Goal: Information Seeking & Learning: Learn about a topic

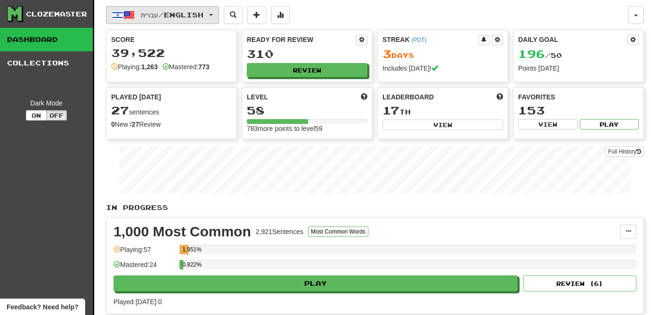
click at [188, 14] on span "עברית / English" at bounding box center [172, 15] width 63 height 8
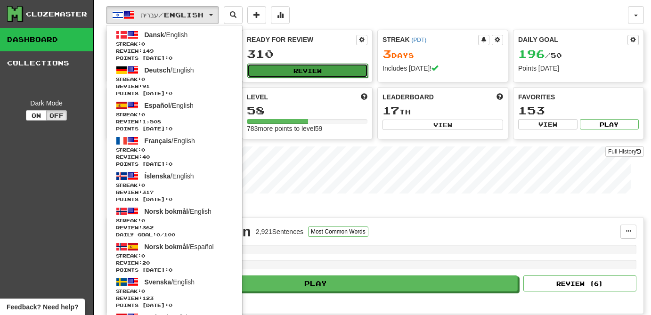
click at [330, 69] on button "Review" at bounding box center [307, 71] width 121 height 14
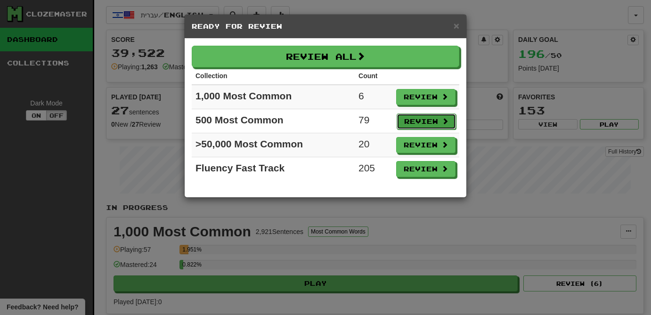
click at [414, 122] on button "Review" at bounding box center [426, 122] width 59 height 16
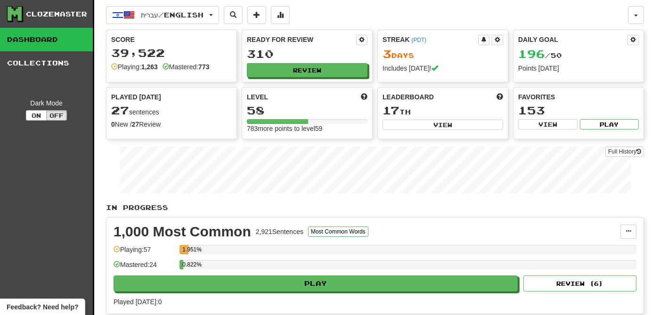
select select "**"
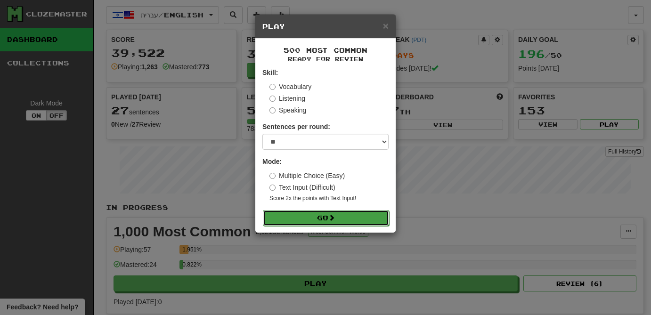
click at [331, 221] on span at bounding box center [331, 217] width 7 height 7
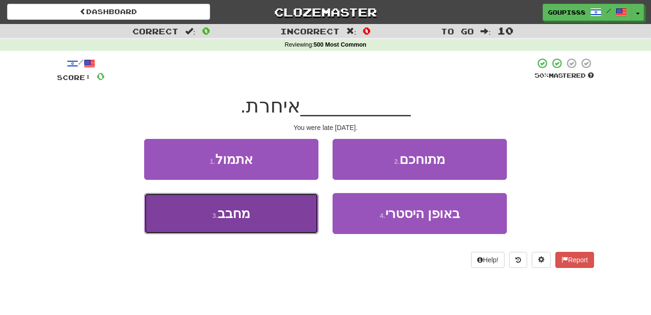
click at [297, 218] on button "3 . מחבב" at bounding box center [231, 213] width 174 height 41
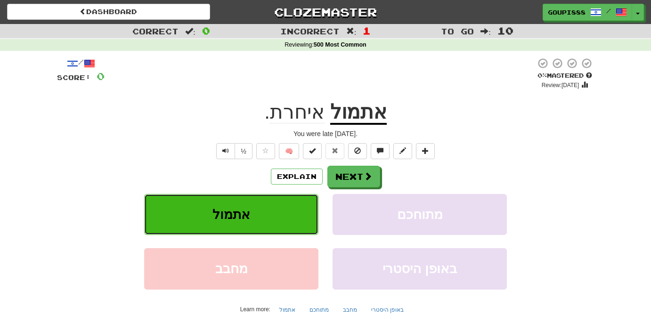
click at [276, 213] on button "אתמול" at bounding box center [231, 214] width 174 height 41
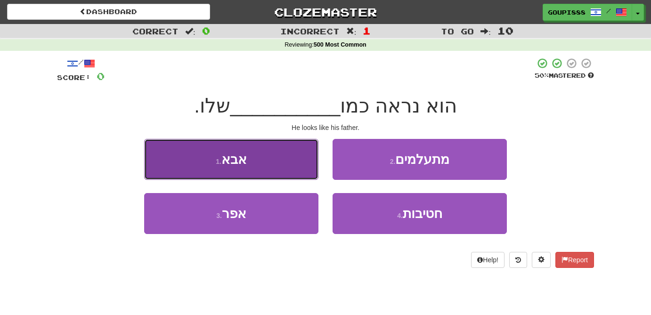
click at [299, 174] on button "1 . אבא" at bounding box center [231, 159] width 174 height 41
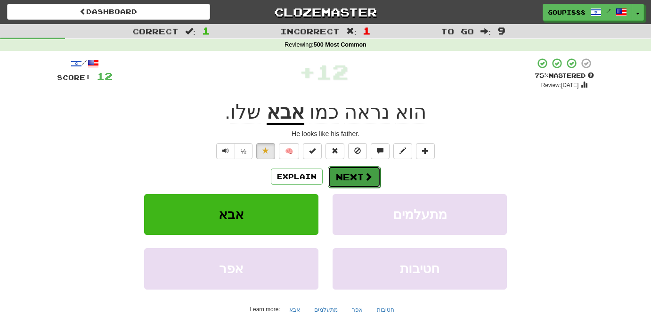
click at [370, 175] on span at bounding box center [368, 176] width 8 height 8
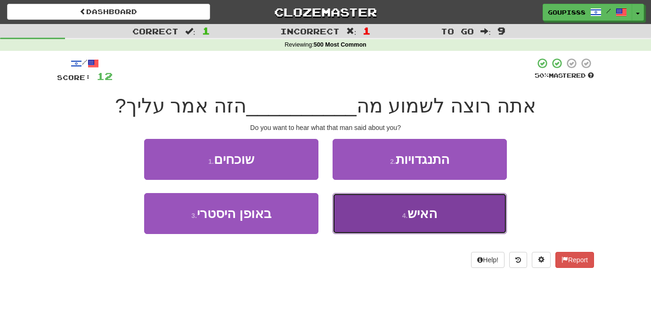
click at [394, 214] on button "4 . האיש" at bounding box center [420, 213] width 174 height 41
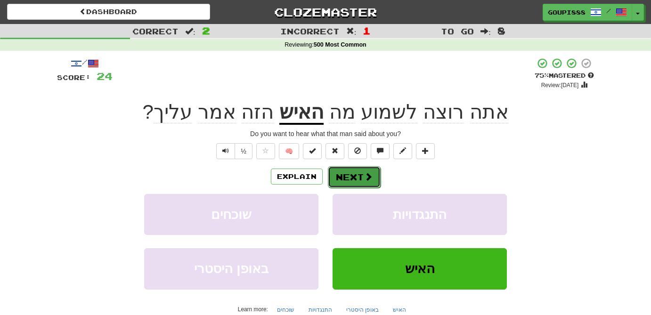
click at [363, 167] on button "Next" at bounding box center [354, 177] width 53 height 22
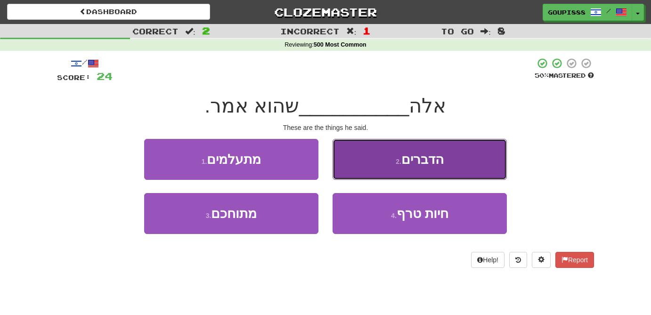
click at [395, 164] on button "2 . הדברים" at bounding box center [420, 159] width 174 height 41
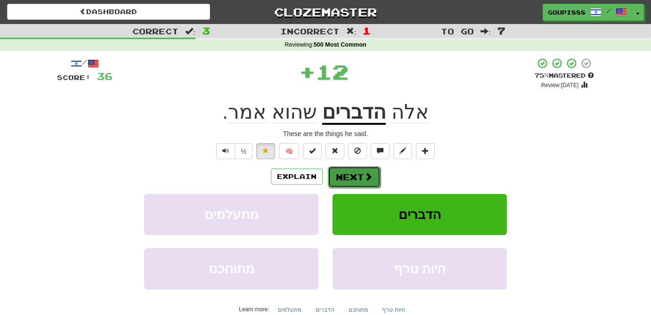
click at [366, 179] on span at bounding box center [368, 176] width 8 height 8
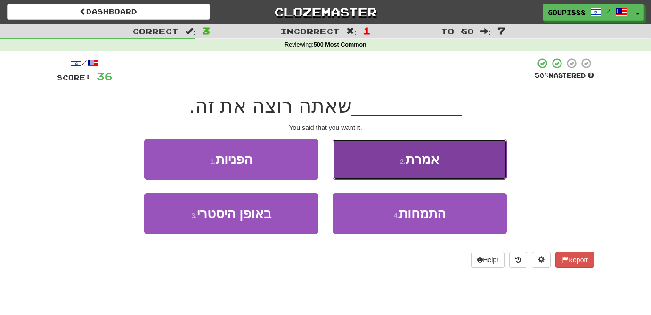
click at [382, 171] on button "2 . אמרת" at bounding box center [420, 159] width 174 height 41
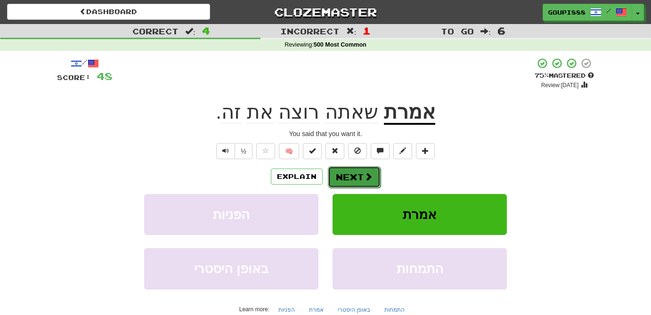
click at [362, 180] on button "Next" at bounding box center [354, 177] width 53 height 22
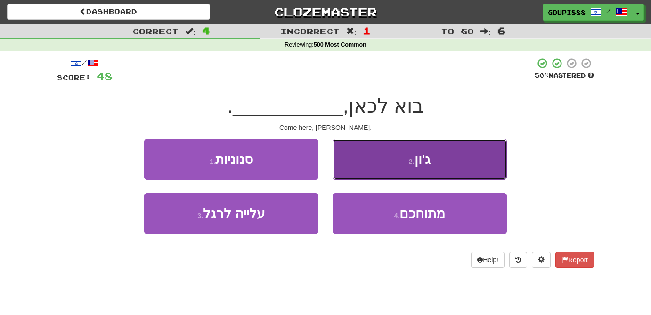
click at [397, 176] on button "2 . ג'ון" at bounding box center [420, 159] width 174 height 41
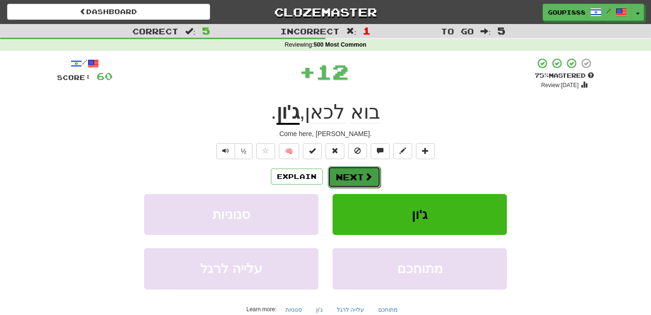
click at [373, 180] on button "Next" at bounding box center [354, 177] width 53 height 22
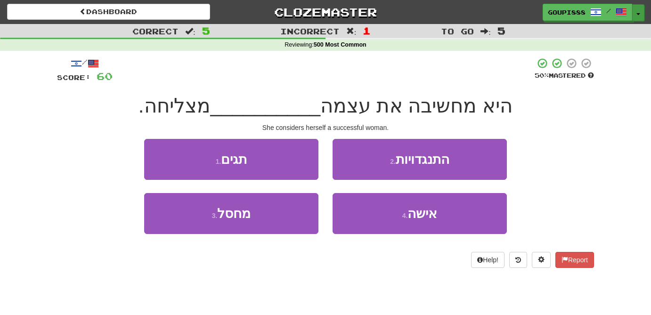
click at [640, 12] on button "Toggle Dropdown" at bounding box center [638, 12] width 12 height 17
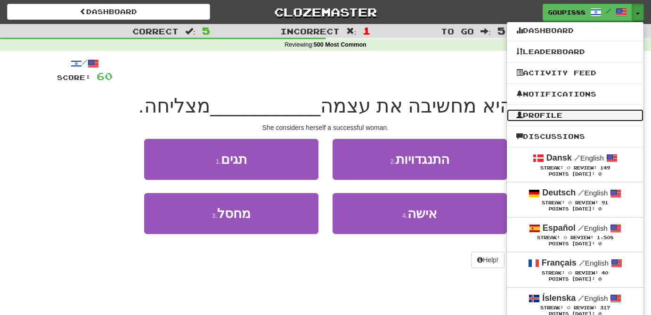
click at [579, 114] on link "Profile" at bounding box center [575, 115] width 137 height 12
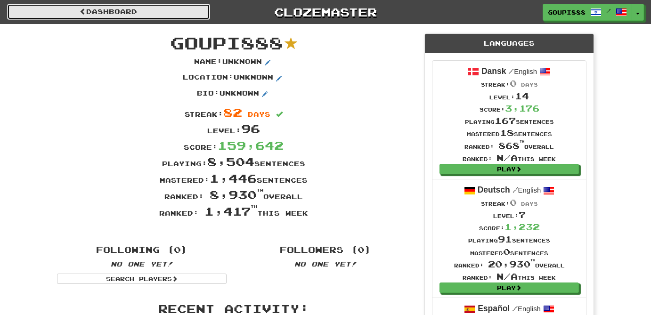
click at [129, 14] on link "Dashboard" at bounding box center [108, 12] width 203 height 16
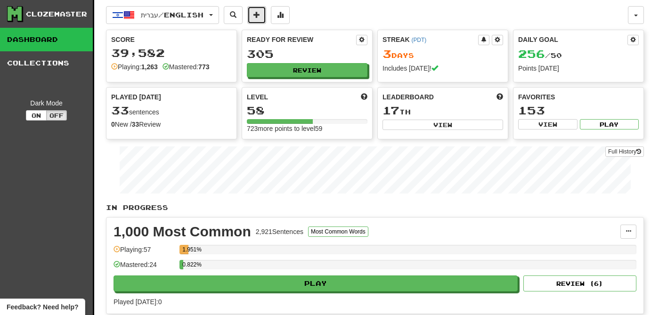
click at [260, 15] on span at bounding box center [256, 14] width 7 height 7
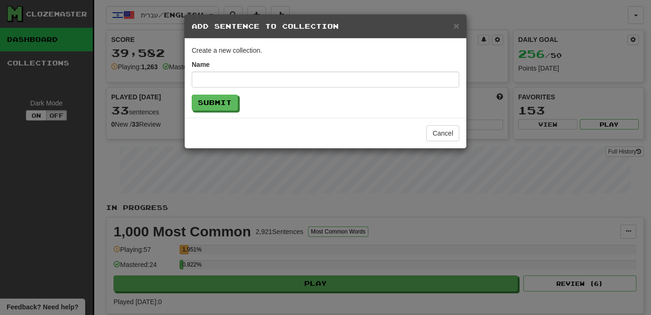
click at [202, 13] on div "× Add Sentence to Collection Create a new collection. Name Submit Cancel" at bounding box center [325, 157] width 651 height 315
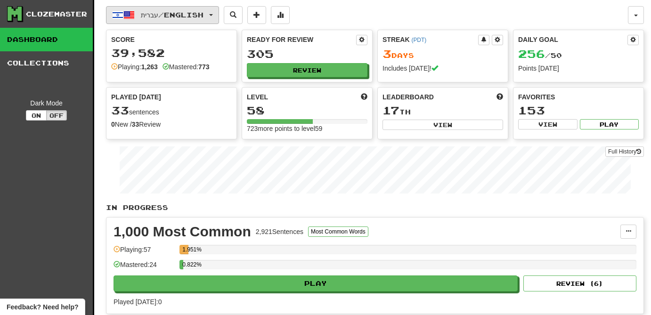
click at [203, 16] on span "עברית / English" at bounding box center [172, 15] width 63 height 8
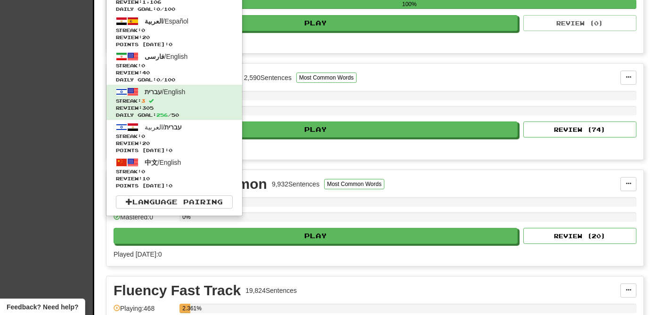
scroll to position [374, 0]
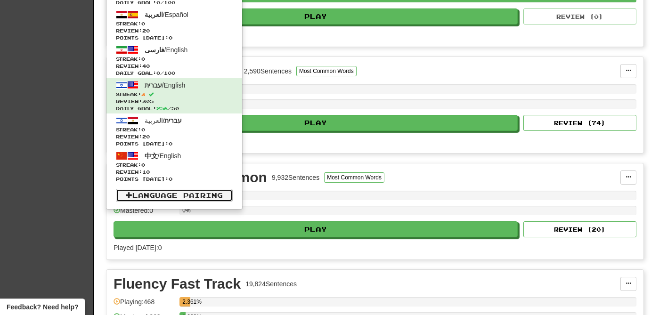
click at [177, 194] on link "Language Pairing" at bounding box center [174, 195] width 117 height 13
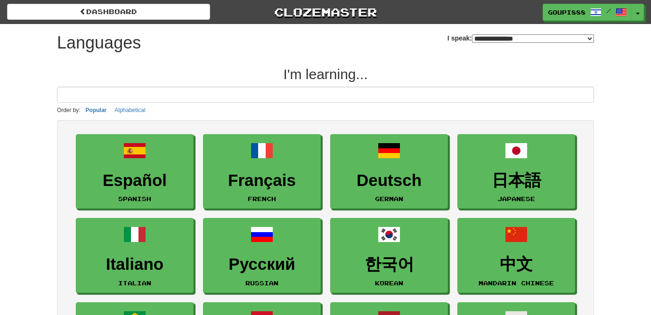
select select "*******"
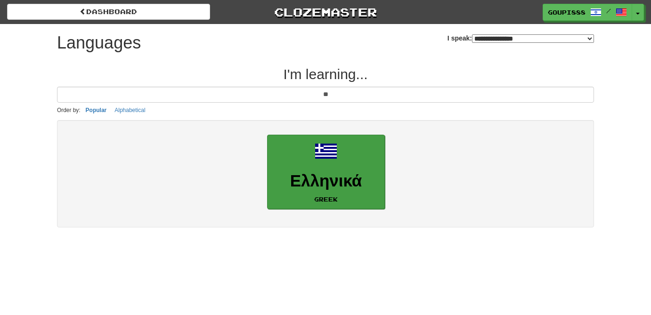
type input "**"
click at [355, 175] on h3 "Ελληνικά" at bounding box center [325, 181] width 107 height 18
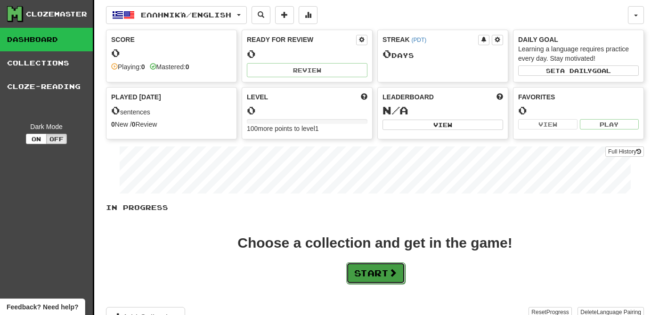
click at [387, 275] on button "Start" at bounding box center [375, 273] width 59 height 22
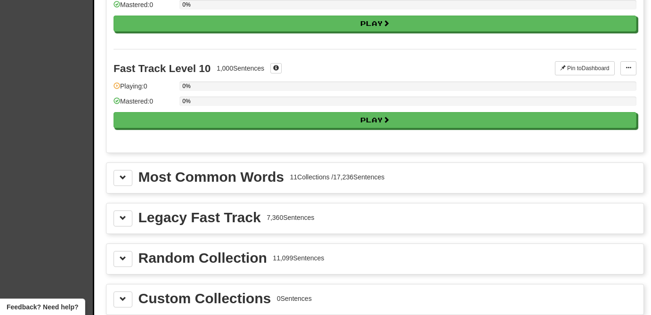
scroll to position [918, 0]
click at [123, 180] on span at bounding box center [123, 177] width 7 height 7
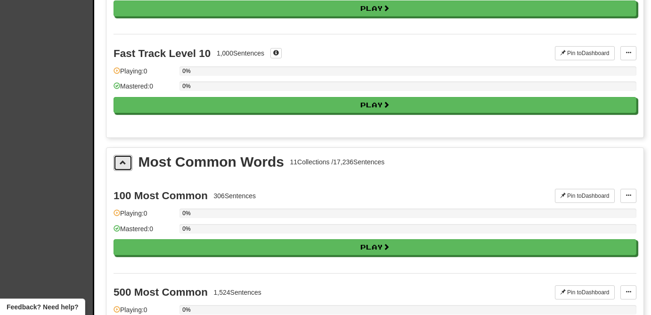
scroll to position [934, 0]
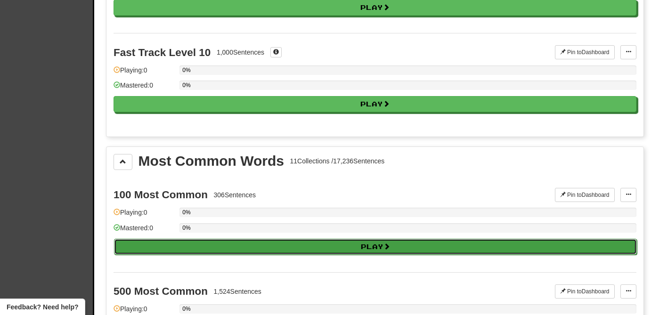
click at [367, 240] on button "Play" at bounding box center [375, 247] width 523 height 16
select select "**"
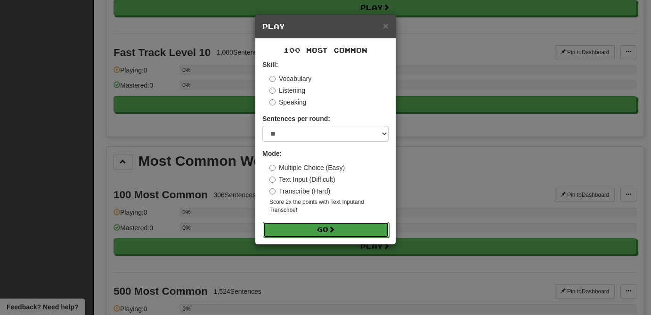
click at [325, 229] on button "Go" at bounding box center [326, 230] width 126 height 16
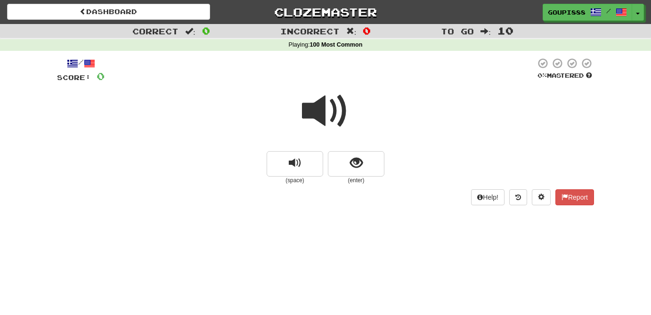
click at [325, 112] on span at bounding box center [325, 111] width 47 height 47
click at [359, 165] on span "show sentence" at bounding box center [356, 163] width 13 height 13
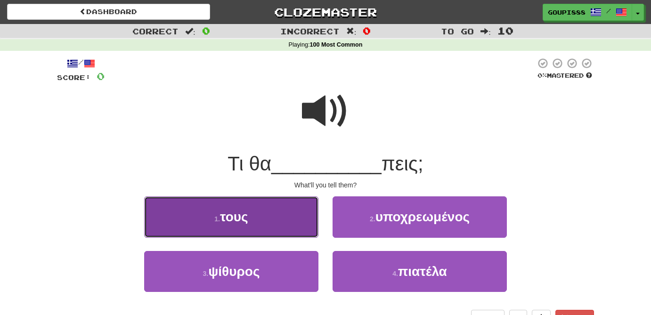
click at [276, 223] on button "1 . τους" at bounding box center [231, 216] width 174 height 41
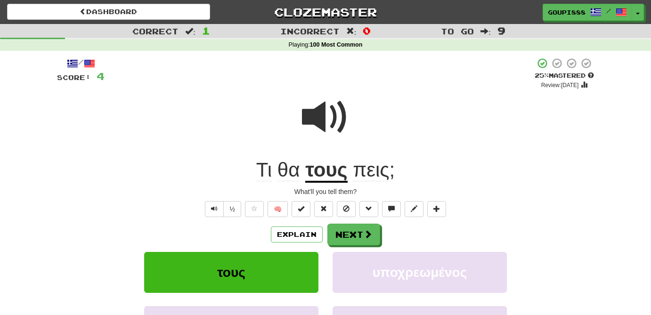
click at [331, 177] on u "τους" at bounding box center [326, 171] width 42 height 24
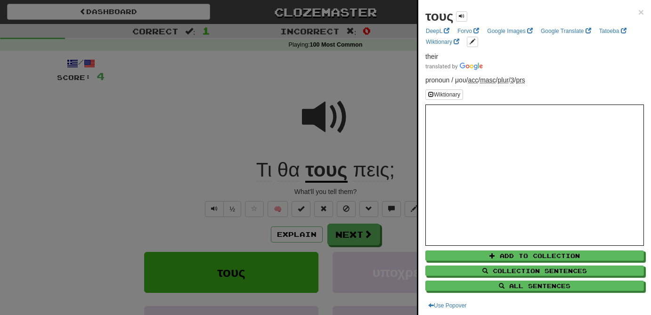
click at [382, 106] on div at bounding box center [325, 157] width 651 height 315
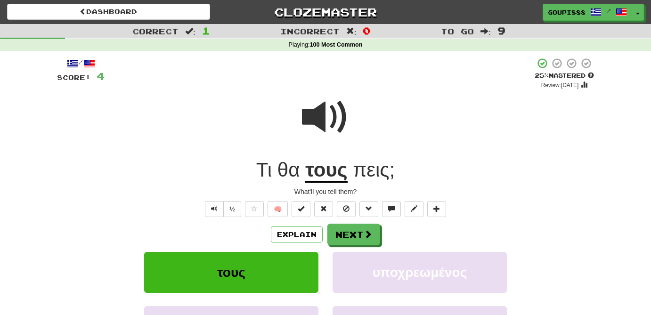
click at [373, 178] on span "πεις" at bounding box center [371, 170] width 36 height 23
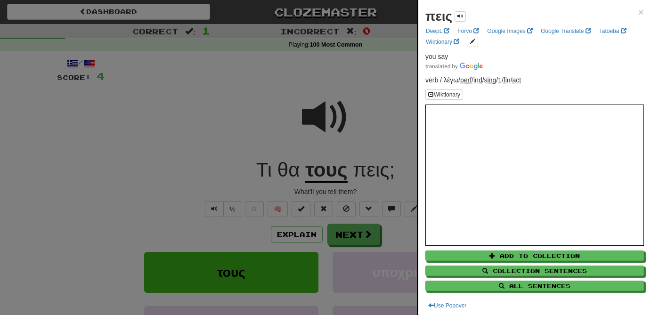
click at [283, 177] on div at bounding box center [325, 157] width 651 height 315
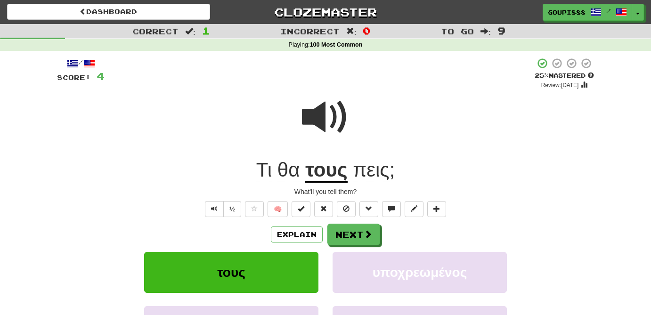
click at [283, 177] on span "θα" at bounding box center [288, 170] width 23 height 23
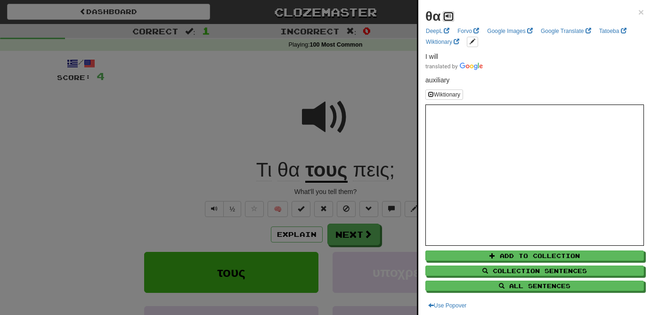
click at [448, 16] on span at bounding box center [449, 16] width 6 height 6
click at [261, 173] on div at bounding box center [325, 157] width 651 height 315
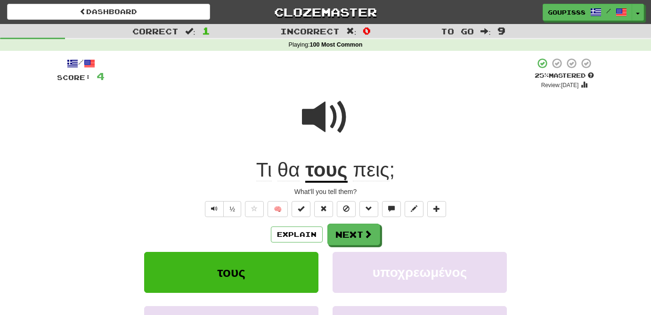
click at [261, 173] on span "Τι" at bounding box center [264, 170] width 16 height 23
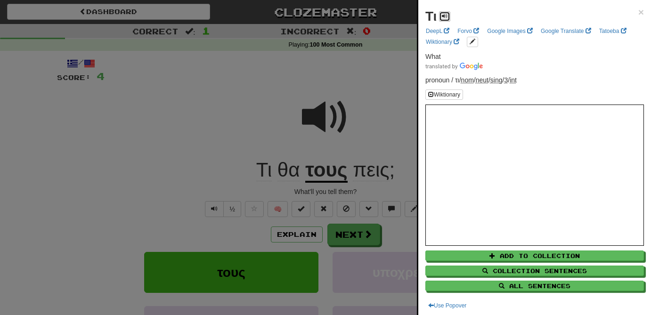
click at [448, 13] on button at bounding box center [444, 16] width 11 height 10
click at [332, 173] on div at bounding box center [325, 157] width 651 height 315
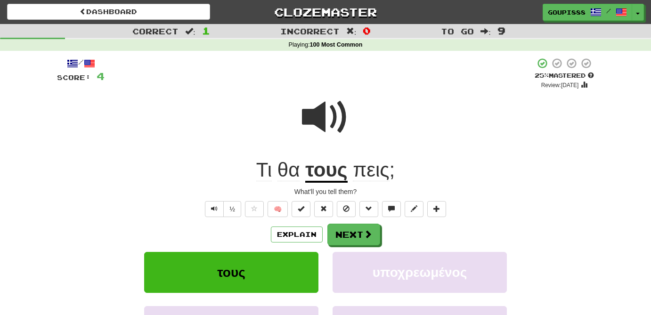
click at [332, 173] on u "τους" at bounding box center [326, 171] width 42 height 24
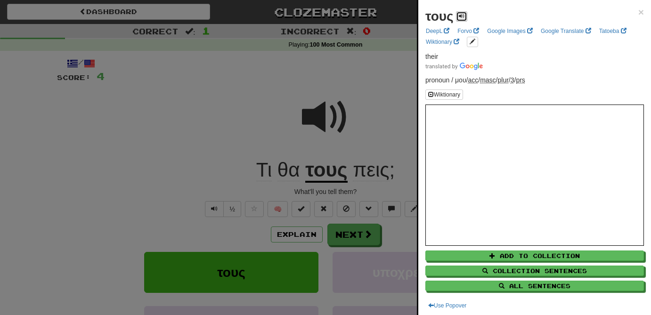
click at [462, 15] on span at bounding box center [462, 16] width 6 height 6
click at [371, 170] on div at bounding box center [325, 157] width 651 height 315
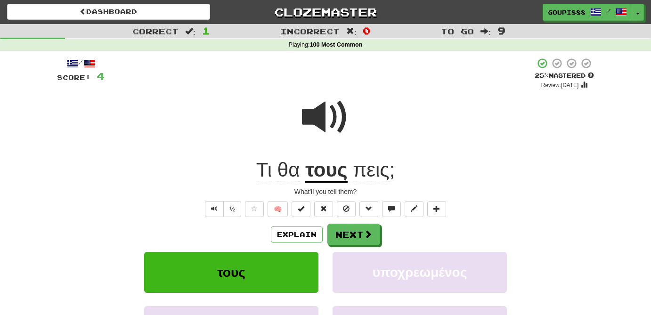
click at [371, 170] on span "πεις" at bounding box center [371, 170] width 36 height 23
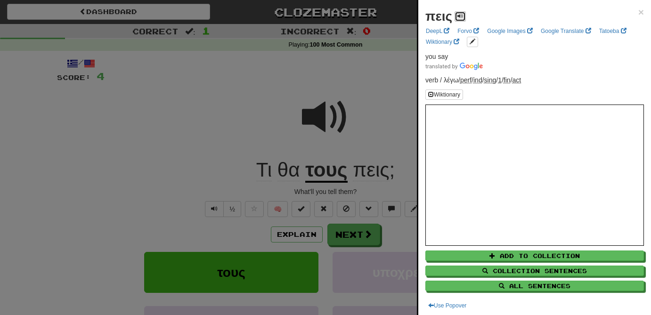
click at [461, 15] on span at bounding box center [460, 16] width 6 height 6
click at [342, 99] on div at bounding box center [325, 157] width 651 height 315
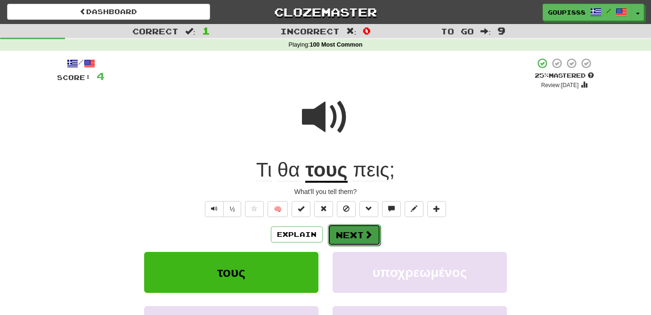
click at [351, 234] on button "Next" at bounding box center [354, 235] width 53 height 22
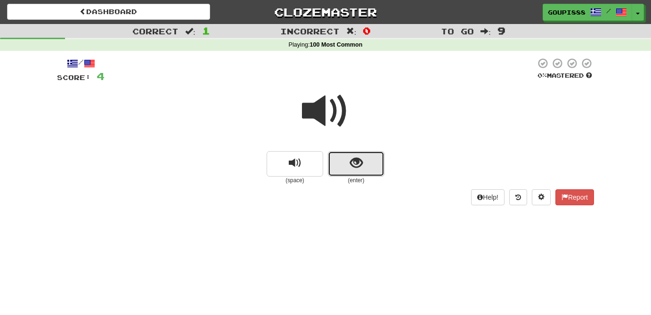
click at [357, 166] on span "show sentence" at bounding box center [356, 163] width 13 height 13
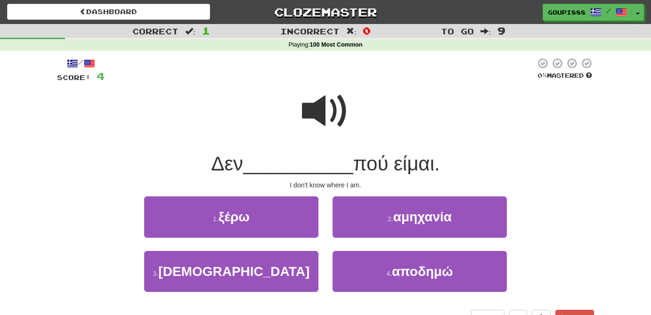
click at [321, 117] on span at bounding box center [325, 111] width 47 height 47
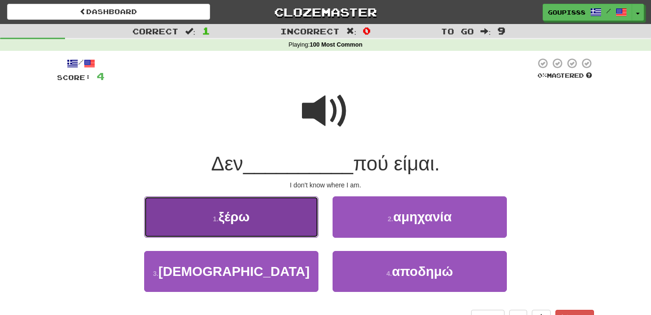
click at [260, 214] on button "1 . ξέρω" at bounding box center [231, 216] width 174 height 41
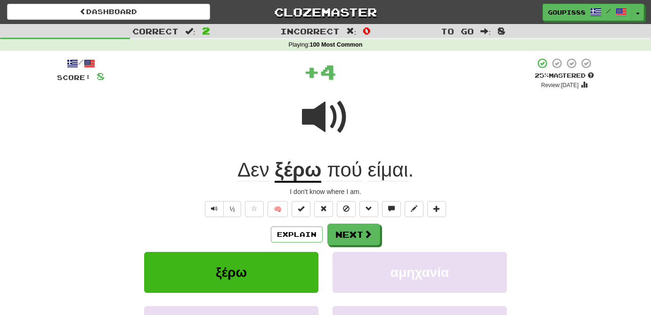
click at [285, 171] on u "ξέρω" at bounding box center [298, 171] width 47 height 24
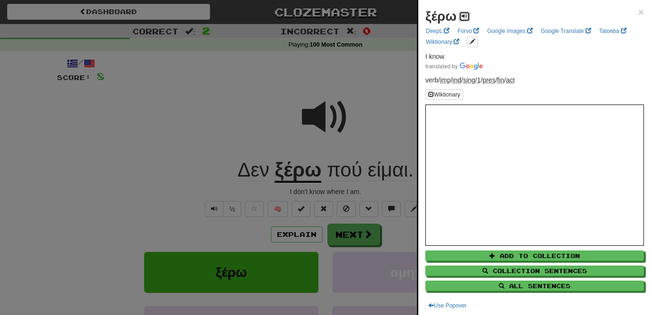
click at [468, 17] on button at bounding box center [464, 16] width 11 height 10
click at [466, 33] on link "Forvo" at bounding box center [468, 31] width 27 height 10
click at [339, 91] on div at bounding box center [325, 157] width 651 height 315
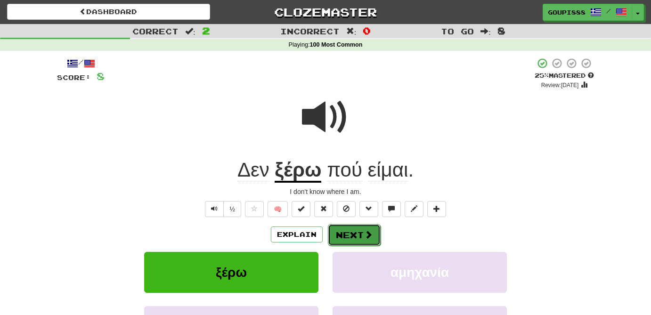
click at [351, 234] on button "Next" at bounding box center [354, 235] width 53 height 22
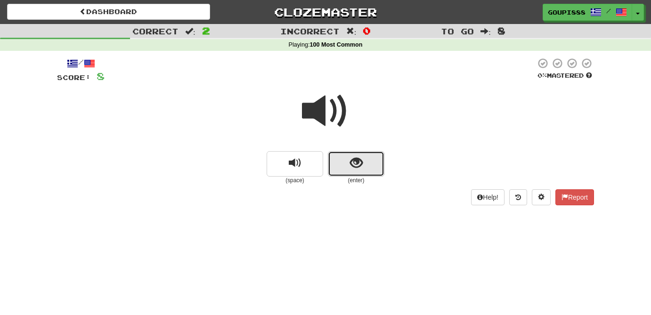
click at [352, 174] on button "show sentence" at bounding box center [356, 163] width 57 height 25
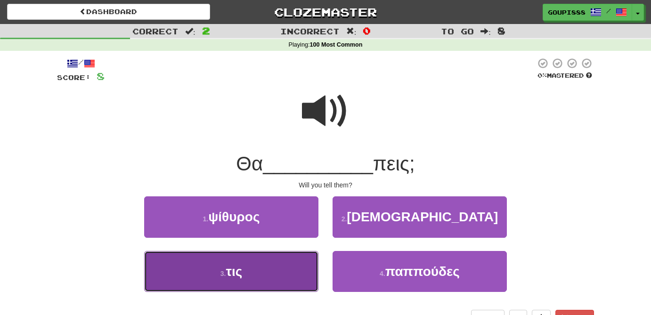
click at [279, 280] on button "3 . τις" at bounding box center [231, 271] width 174 height 41
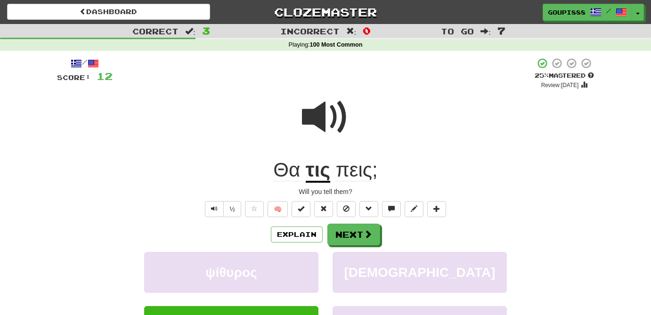
click at [322, 179] on u "τις" at bounding box center [318, 171] width 24 height 24
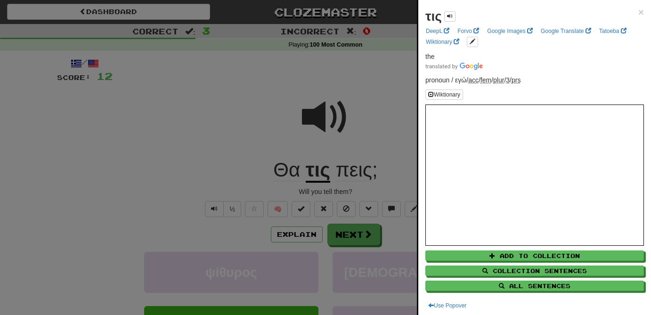
click at [366, 233] on div at bounding box center [325, 157] width 651 height 315
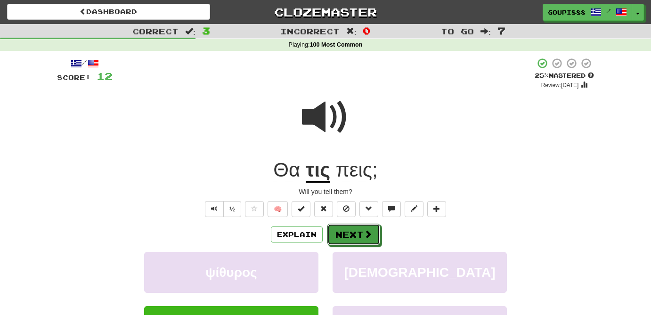
click at [366, 233] on span at bounding box center [368, 234] width 8 height 8
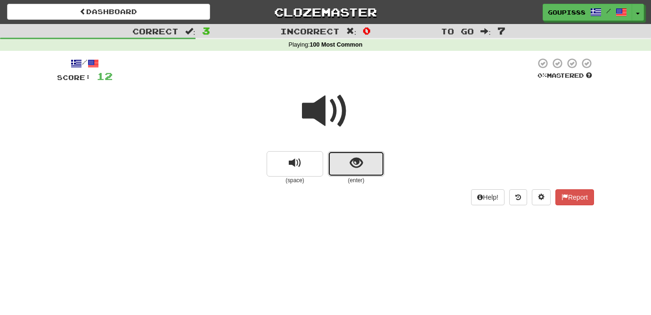
click at [350, 162] on span "show sentence" at bounding box center [356, 163] width 13 height 13
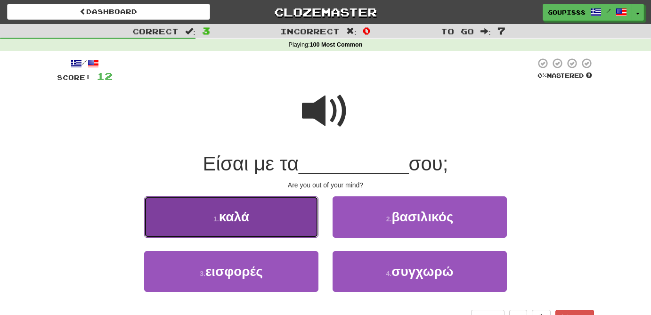
click at [284, 226] on button "1 . καλά" at bounding box center [231, 216] width 174 height 41
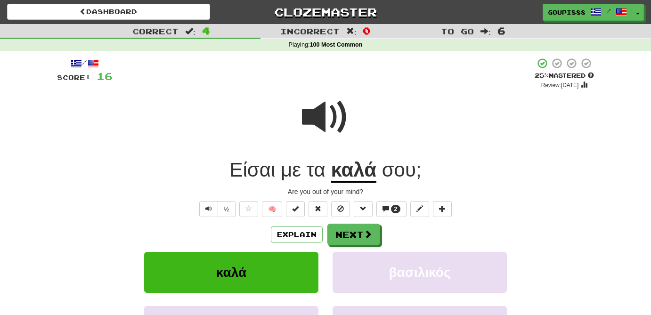
click at [341, 178] on u "καλά" at bounding box center [354, 171] width 46 height 24
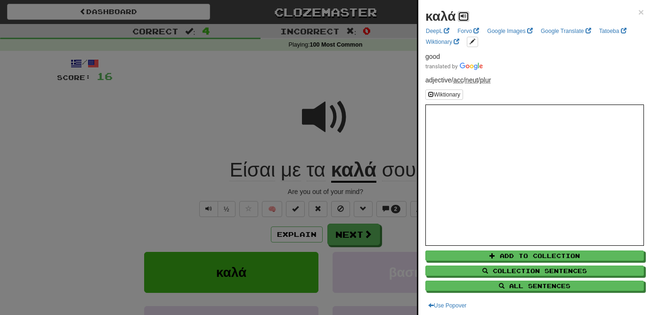
click at [462, 19] on button at bounding box center [463, 16] width 11 height 10
click at [404, 101] on div at bounding box center [325, 157] width 651 height 315
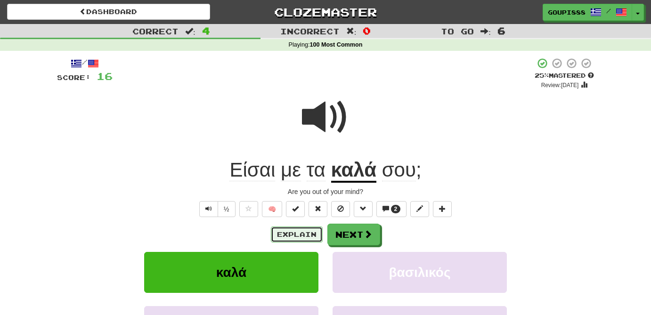
click at [297, 236] on button "Explain" at bounding box center [297, 235] width 52 height 16
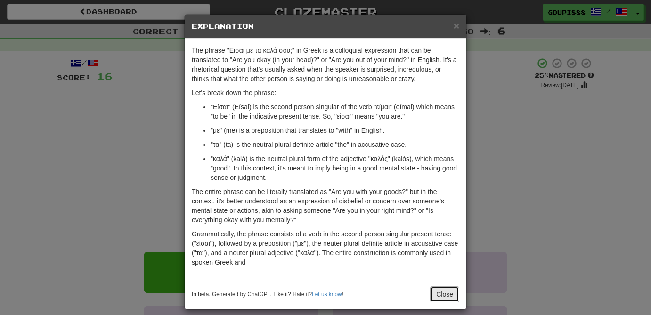
click at [452, 292] on button "Close" at bounding box center [444, 294] width 29 height 16
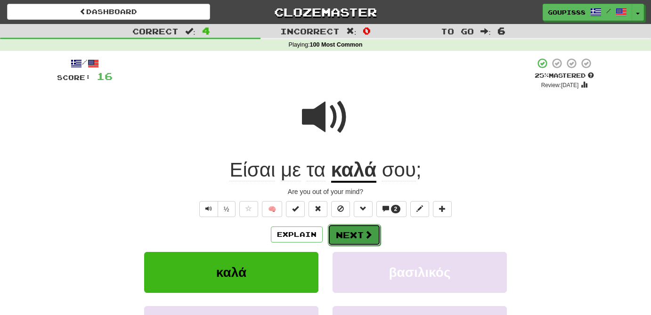
click at [367, 238] on span at bounding box center [368, 234] width 8 height 8
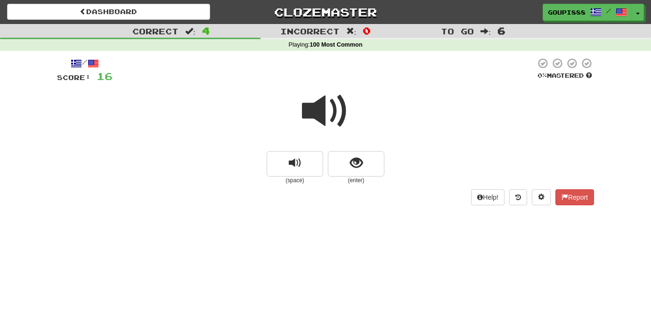
click at [326, 106] on span at bounding box center [325, 111] width 47 height 47
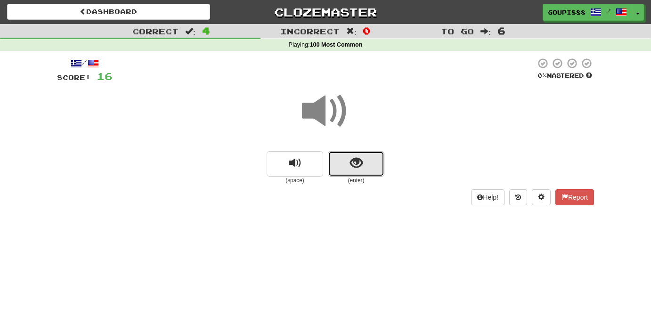
click at [357, 163] on span "show sentence" at bounding box center [356, 163] width 13 height 13
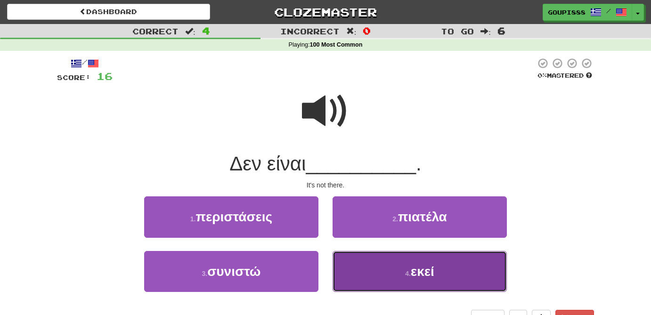
click at [437, 279] on button "4 . εκεί" at bounding box center [420, 271] width 174 height 41
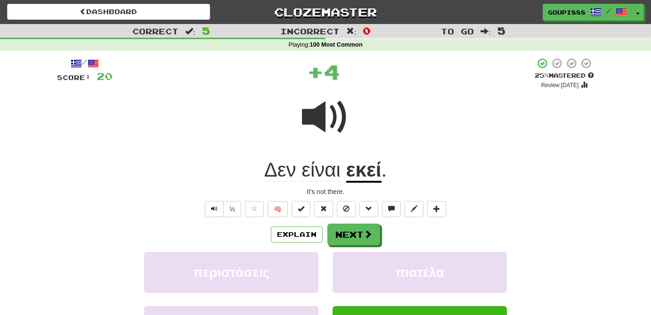
click at [364, 177] on u "εκεί" at bounding box center [363, 171] width 35 height 24
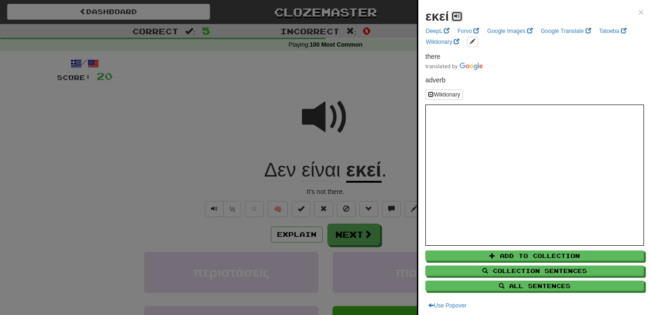
click at [461, 19] on button at bounding box center [456, 16] width 11 height 10
click at [365, 240] on div at bounding box center [325, 157] width 651 height 315
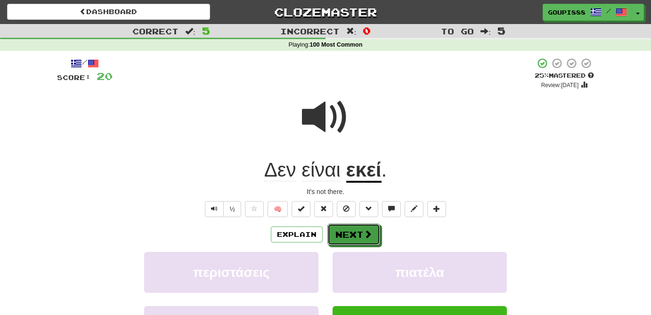
click at [365, 240] on button "Next" at bounding box center [353, 235] width 53 height 22
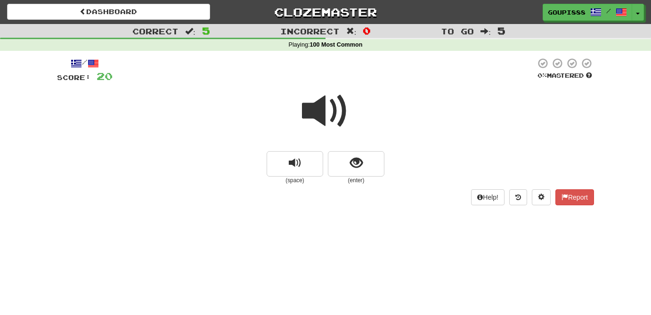
click at [324, 114] on span at bounding box center [325, 111] width 47 height 47
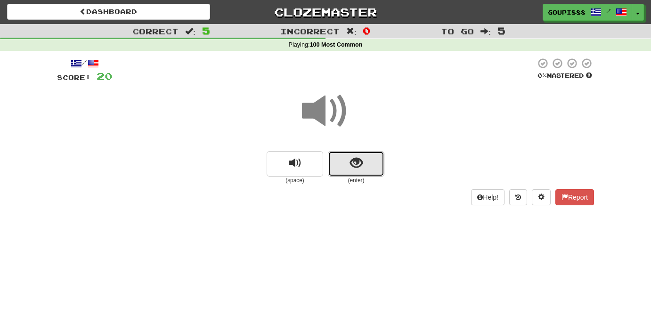
click at [352, 168] on span "show sentence" at bounding box center [356, 163] width 13 height 13
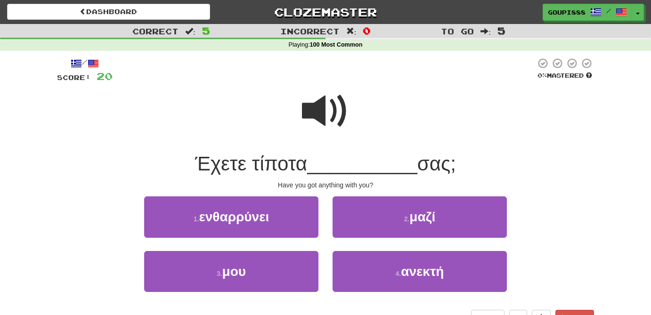
click at [325, 106] on span at bounding box center [325, 111] width 47 height 47
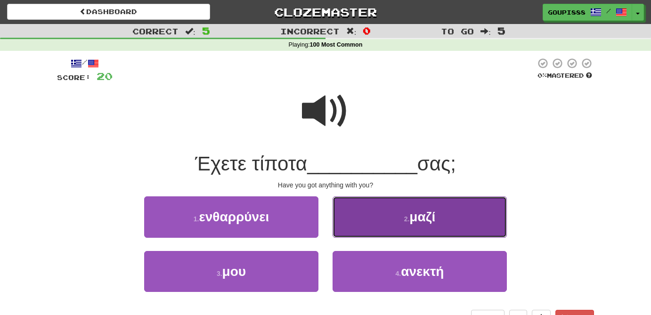
click at [403, 223] on button "2 . μαζί" at bounding box center [420, 216] width 174 height 41
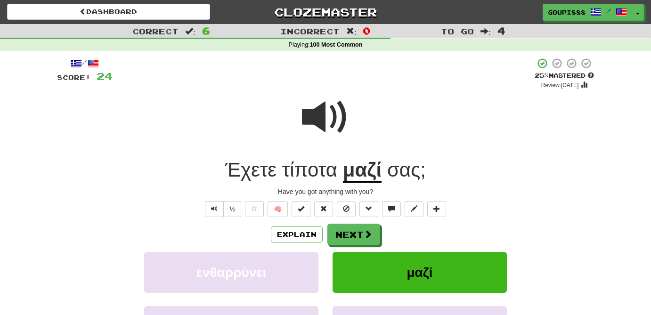
click at [257, 178] on span "Έχετε" at bounding box center [250, 170] width 51 height 23
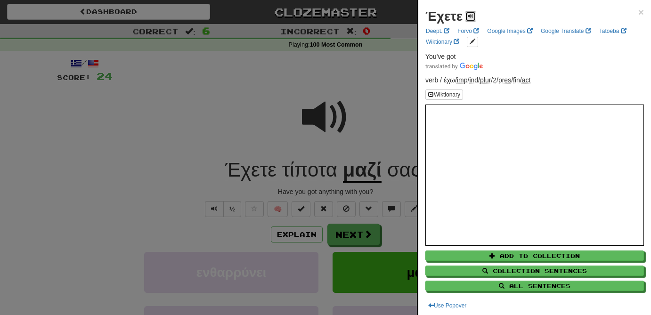
click at [471, 16] on span at bounding box center [471, 16] width 6 height 6
click at [317, 172] on div at bounding box center [325, 157] width 651 height 315
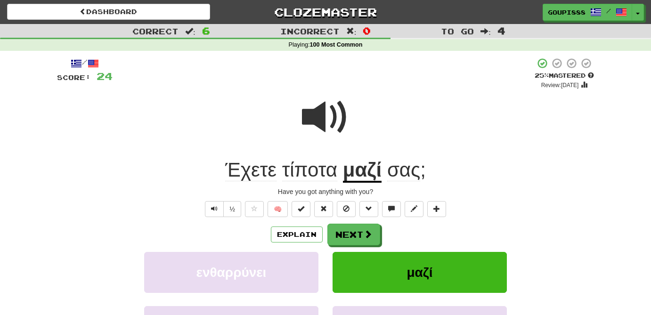
click at [305, 181] on span "τίποτα" at bounding box center [309, 170] width 55 height 23
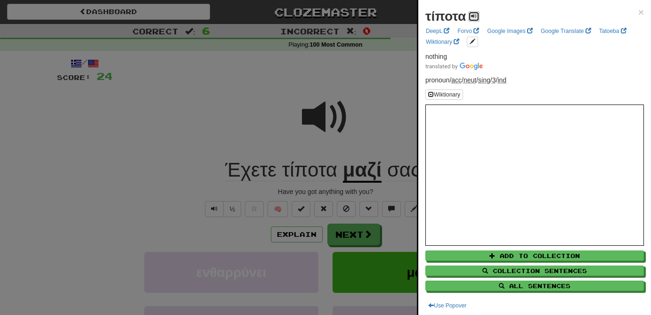
click at [477, 16] on span at bounding box center [474, 16] width 6 height 6
click at [391, 92] on div at bounding box center [325, 157] width 651 height 315
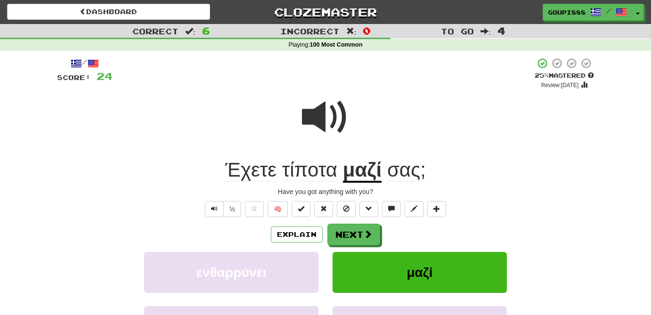
click at [369, 170] on u "μαζί" at bounding box center [362, 171] width 39 height 24
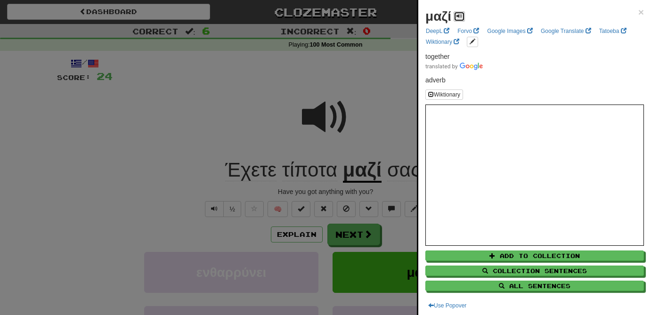
click at [458, 18] on span at bounding box center [459, 16] width 6 height 6
click at [382, 89] on div at bounding box center [325, 157] width 651 height 315
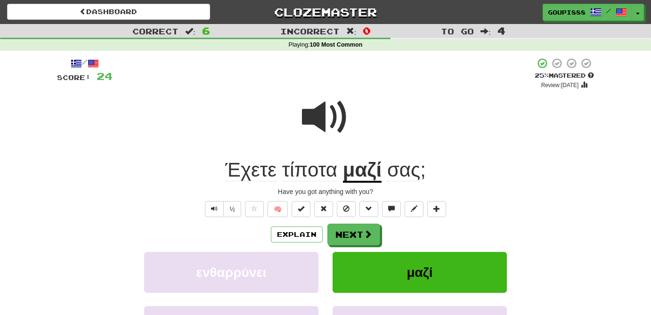
click at [363, 167] on u "μαζί" at bounding box center [362, 171] width 39 height 24
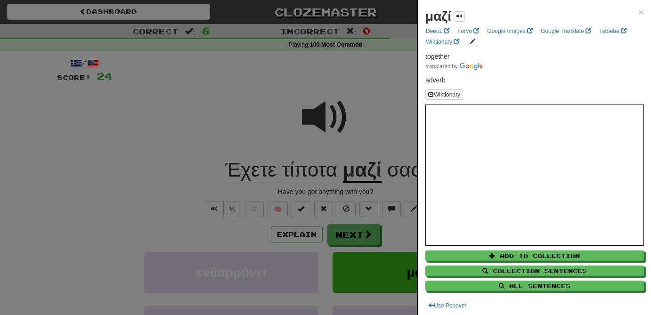
click at [388, 115] on div at bounding box center [325, 157] width 651 height 315
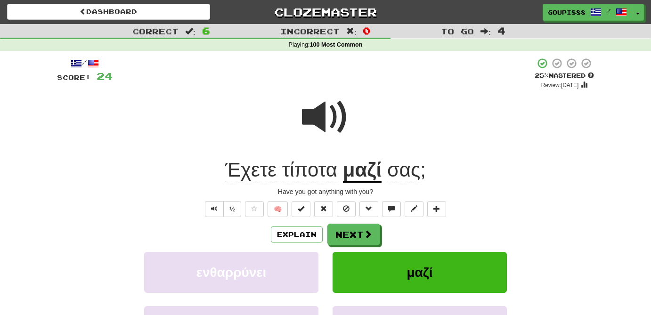
click at [407, 175] on span "σας" at bounding box center [403, 170] width 33 height 23
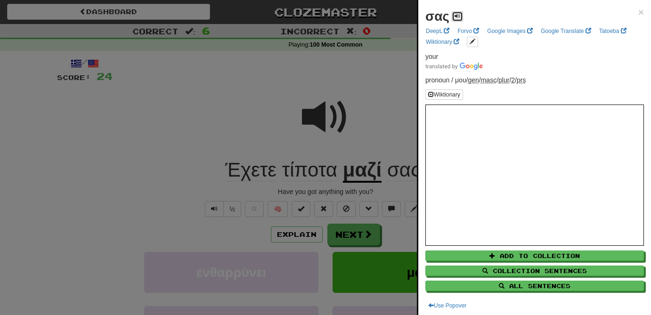
click at [458, 17] on span at bounding box center [458, 16] width 6 height 6
click at [379, 82] on div at bounding box center [325, 157] width 651 height 315
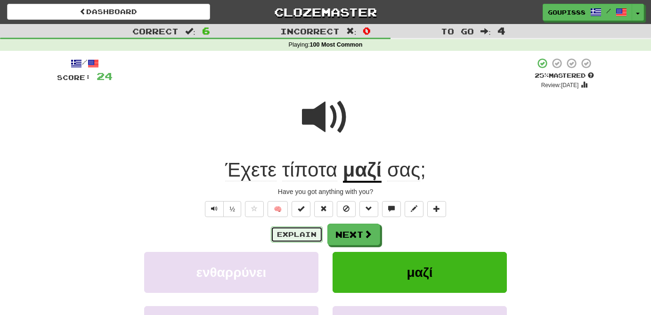
click at [304, 237] on button "Explain" at bounding box center [297, 235] width 52 height 16
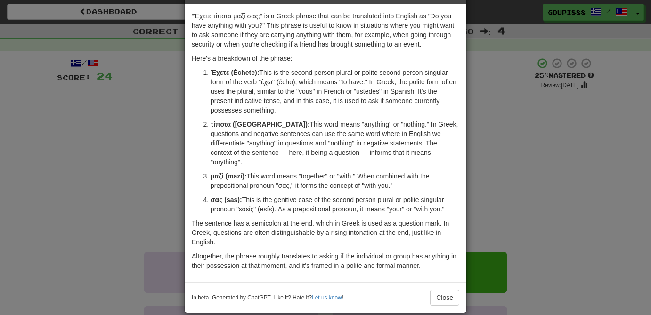
scroll to position [35, 0]
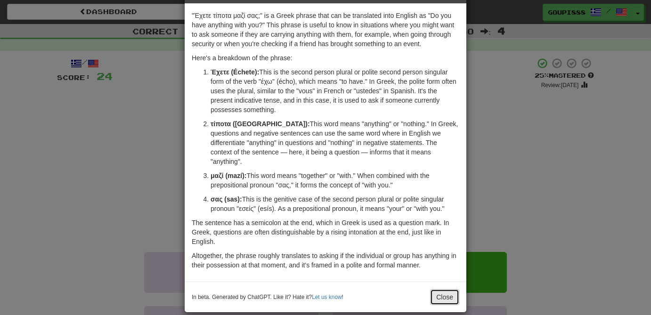
click at [444, 289] on button "Close" at bounding box center [444, 297] width 29 height 16
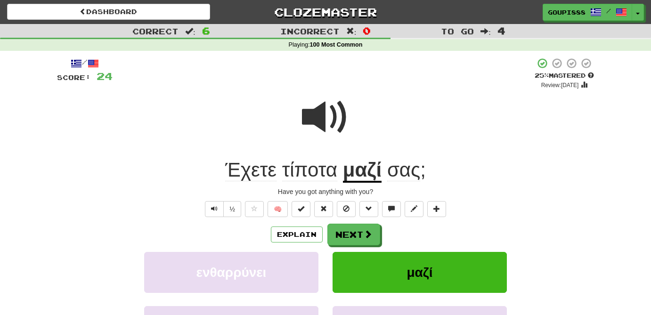
click at [320, 116] on span at bounding box center [325, 117] width 47 height 47
click at [398, 278] on button "μαζί" at bounding box center [420, 272] width 174 height 41
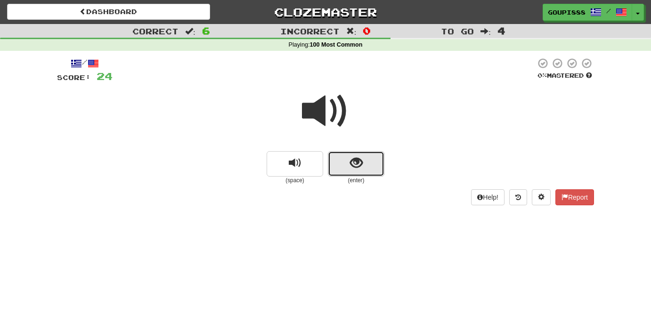
click at [361, 164] on span "show sentence" at bounding box center [356, 163] width 13 height 13
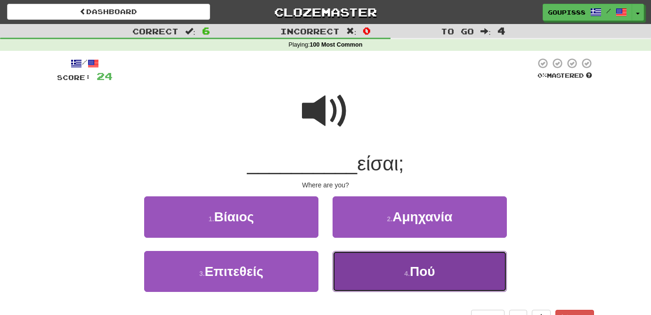
click at [400, 269] on button "4 . Πού" at bounding box center [420, 271] width 174 height 41
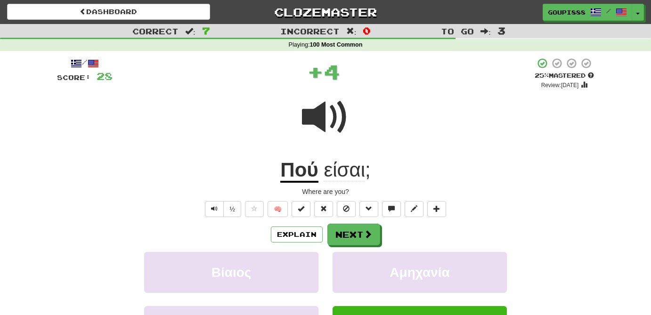
click at [309, 177] on u "Πού" at bounding box center [299, 171] width 38 height 24
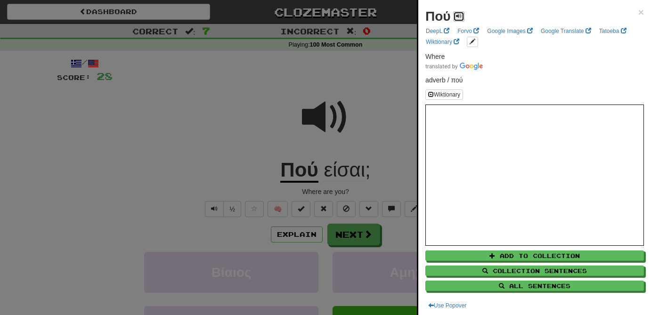
click at [459, 18] on span at bounding box center [459, 16] width 6 height 6
click at [371, 240] on div at bounding box center [325, 157] width 651 height 315
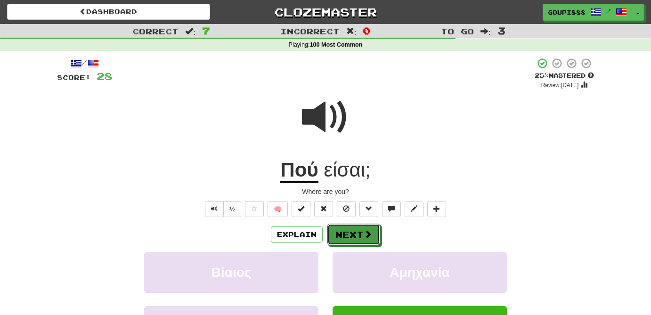
click at [371, 240] on button "Next" at bounding box center [353, 235] width 53 height 22
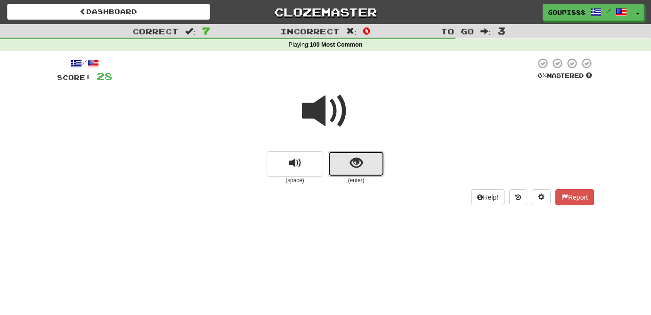
click at [360, 169] on span "show sentence" at bounding box center [356, 163] width 13 height 13
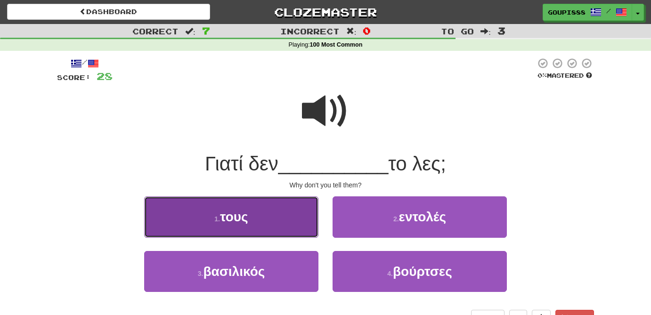
click at [253, 224] on button "1 . τους" at bounding box center [231, 216] width 174 height 41
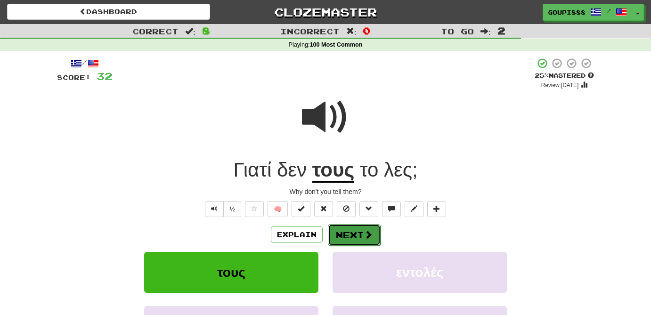
click at [373, 234] on button "Next" at bounding box center [354, 235] width 53 height 22
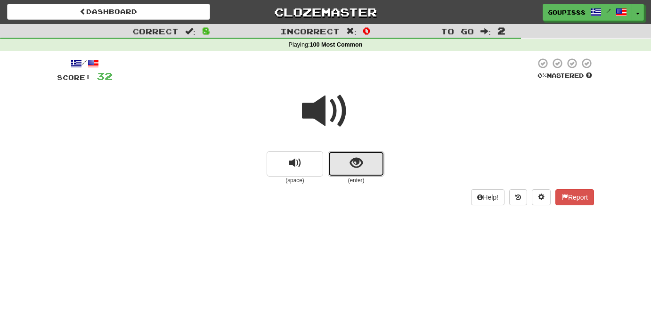
click at [359, 166] on span "show sentence" at bounding box center [356, 163] width 13 height 13
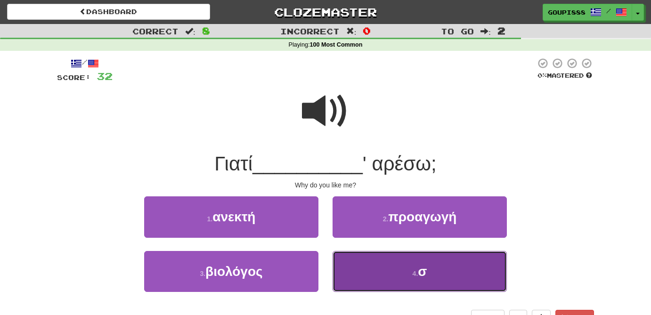
click at [444, 270] on button "4 . σ" at bounding box center [420, 271] width 174 height 41
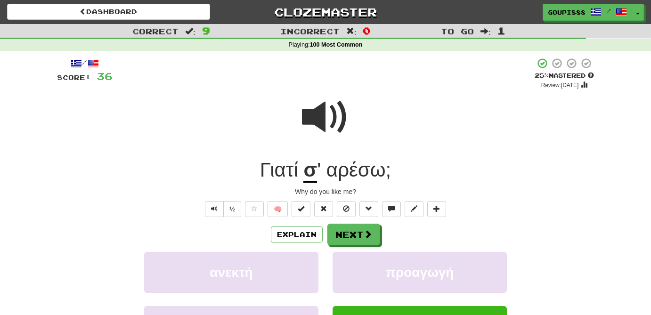
click at [308, 174] on u "σ" at bounding box center [310, 171] width 14 height 24
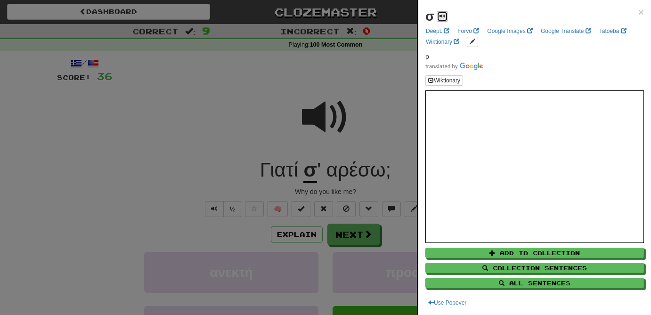
click at [447, 17] on button at bounding box center [442, 16] width 11 height 10
click at [395, 94] on div at bounding box center [325, 157] width 651 height 315
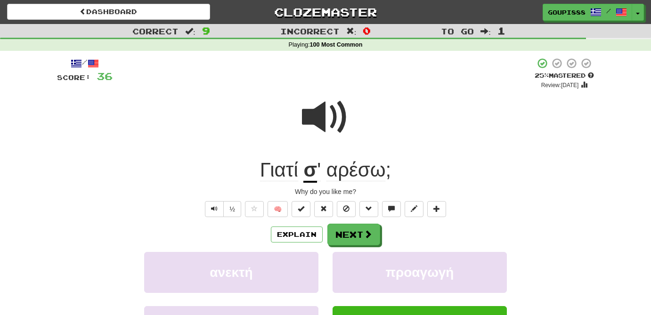
click at [363, 172] on span "αρέσω" at bounding box center [355, 170] width 59 height 23
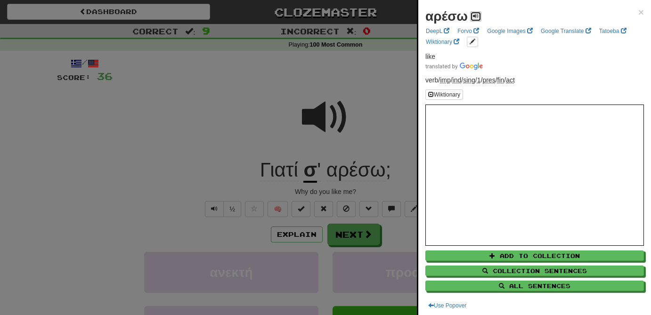
click at [474, 14] on span at bounding box center [476, 16] width 6 height 6
click at [380, 113] on div at bounding box center [325, 157] width 651 height 315
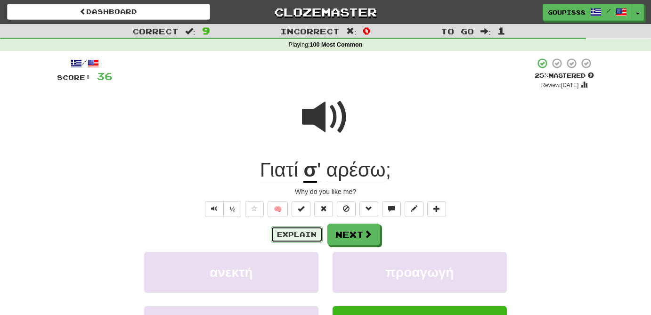
click at [302, 236] on button "Explain" at bounding box center [297, 235] width 52 height 16
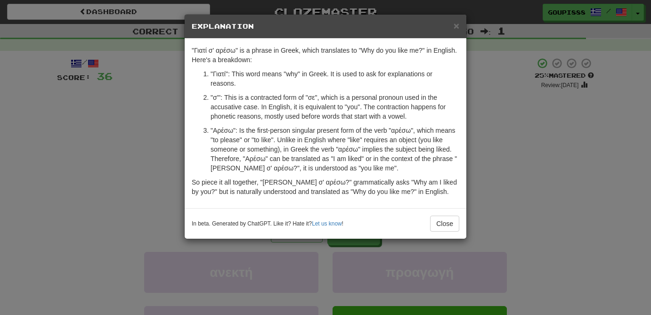
click at [57, 136] on div "× Explanation "Γιατί σ' αρέσω" is a phrase in Greek, which translates to "Why d…" at bounding box center [325, 157] width 651 height 315
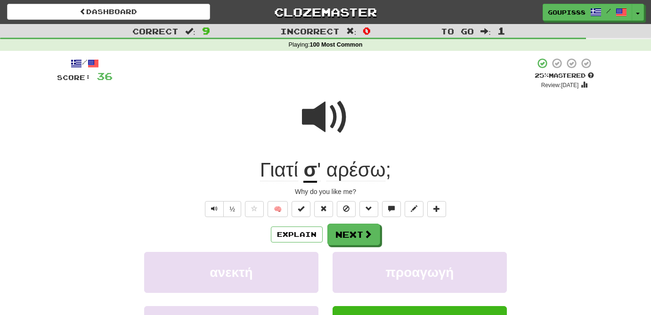
click at [315, 121] on span at bounding box center [325, 117] width 47 height 47
click at [362, 171] on span "αρέσω" at bounding box center [355, 170] width 59 height 23
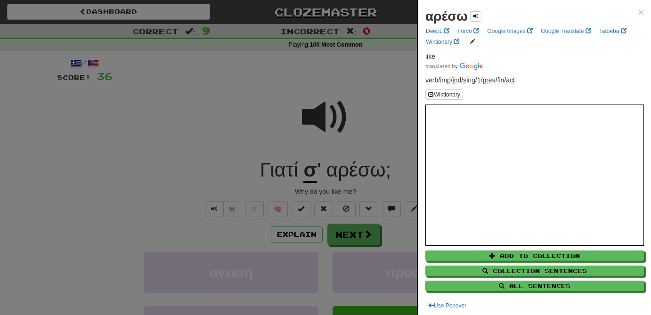
click at [383, 94] on div at bounding box center [325, 157] width 651 height 315
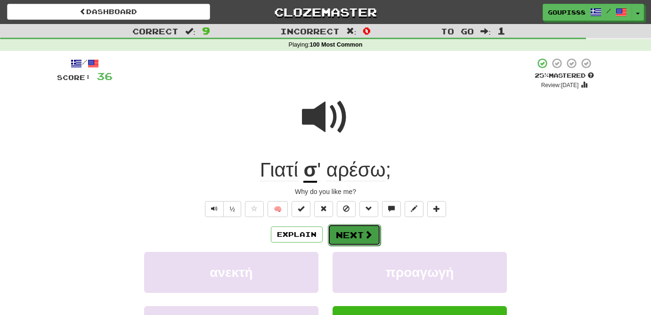
click at [349, 240] on button "Next" at bounding box center [354, 235] width 53 height 22
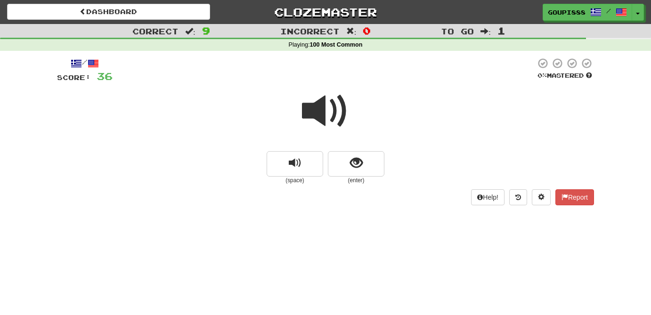
click at [327, 107] on span at bounding box center [325, 111] width 47 height 47
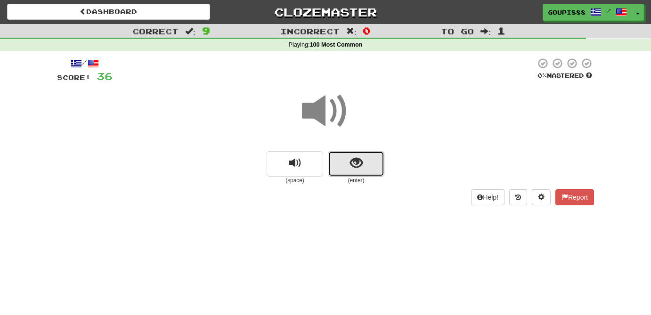
click at [361, 169] on span "show sentence" at bounding box center [356, 163] width 13 height 13
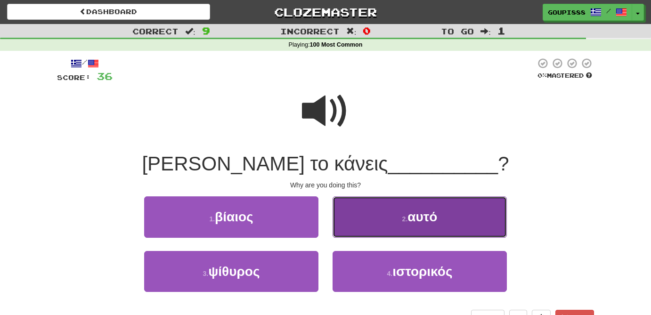
click at [412, 223] on span "αυτό" at bounding box center [422, 217] width 30 height 15
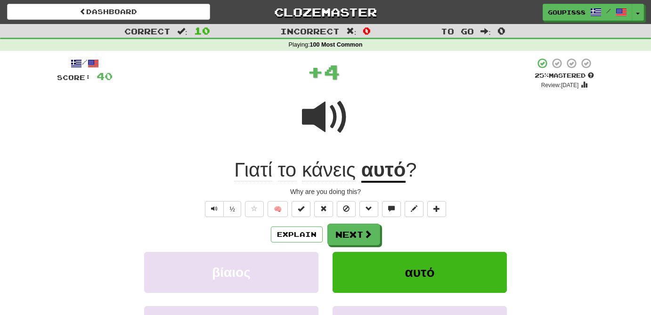
click at [390, 171] on u "αυτό" at bounding box center [383, 171] width 45 height 24
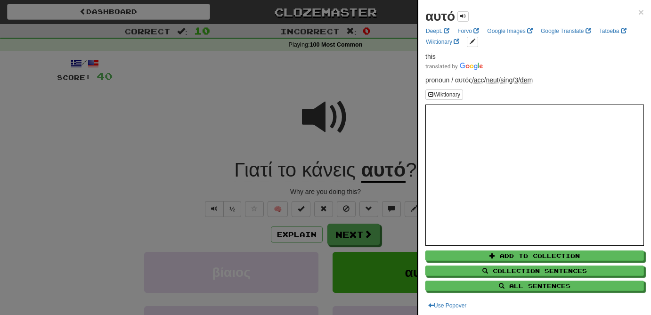
drag, startPoint x: 365, startPoint y: 232, endPoint x: 393, endPoint y: 71, distance: 163.6
click at [393, 71] on div at bounding box center [325, 157] width 651 height 315
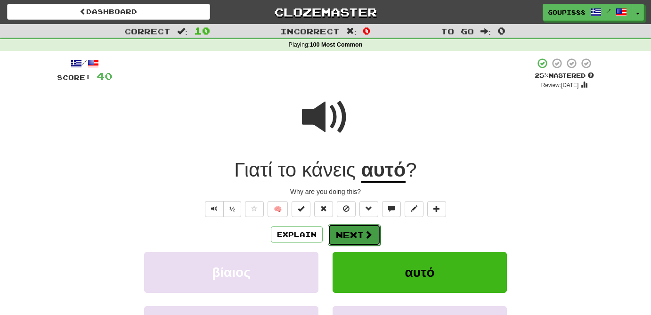
click at [367, 233] on span at bounding box center [368, 234] width 8 height 8
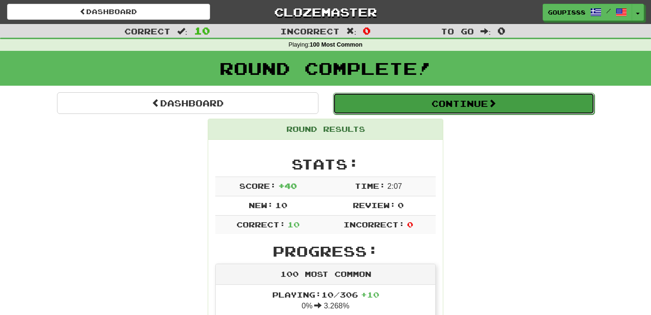
click at [494, 111] on button "Continue" at bounding box center [463, 104] width 261 height 22
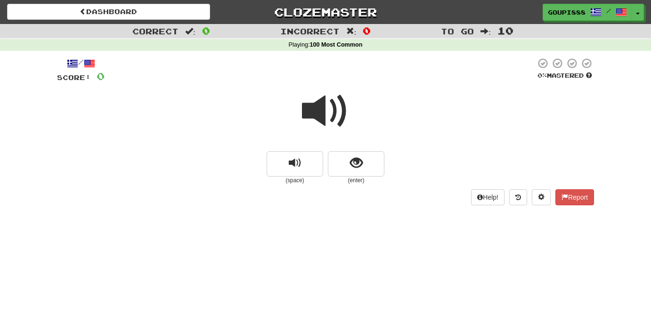
click at [92, 65] on span at bounding box center [89, 63] width 11 height 11
click at [336, 116] on span at bounding box center [325, 111] width 47 height 47
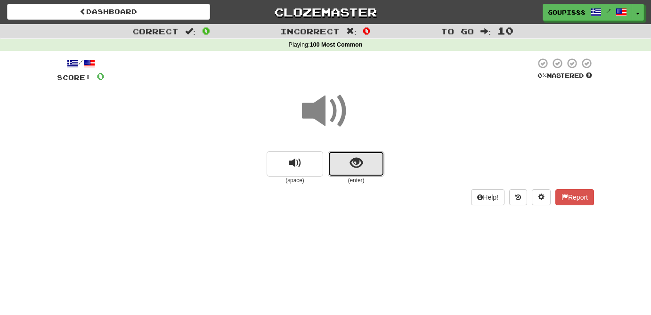
click at [358, 168] on span "show sentence" at bounding box center [356, 163] width 13 height 13
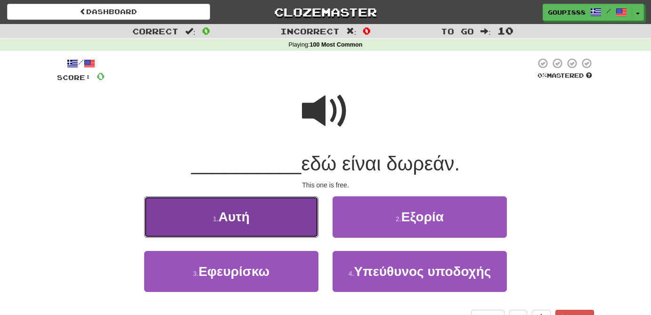
click at [270, 220] on button "1 . Αυτή" at bounding box center [231, 216] width 174 height 41
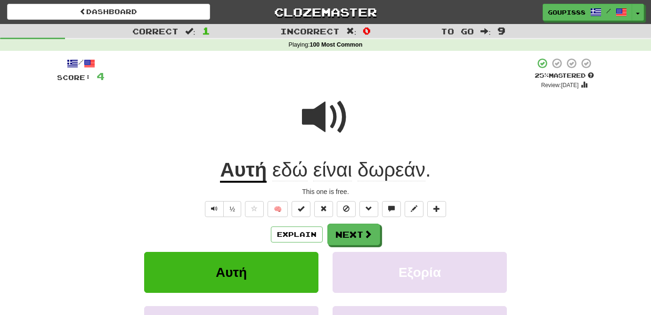
click at [362, 177] on span "δωρεάν" at bounding box center [392, 170] width 68 height 23
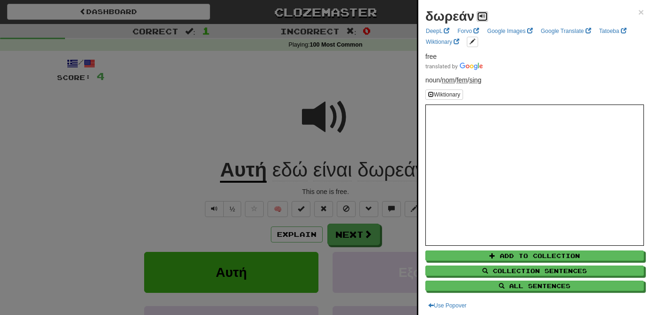
click at [482, 16] on span at bounding box center [483, 16] width 6 height 6
click at [373, 91] on div at bounding box center [325, 157] width 651 height 315
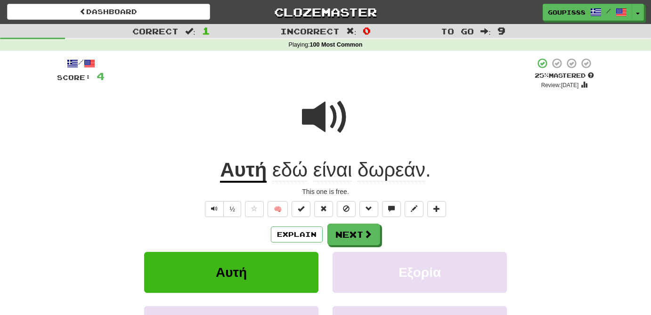
click at [394, 173] on span "δωρεάν" at bounding box center [392, 170] width 68 height 23
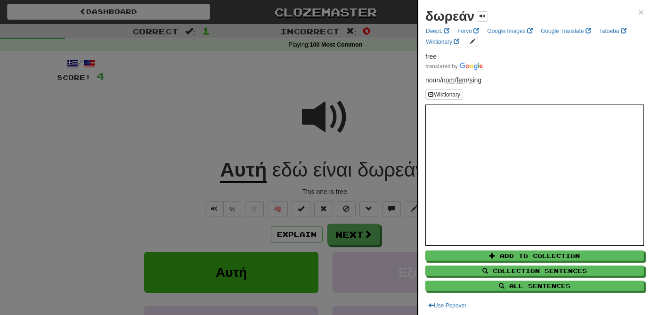
click at [327, 115] on div at bounding box center [325, 157] width 651 height 315
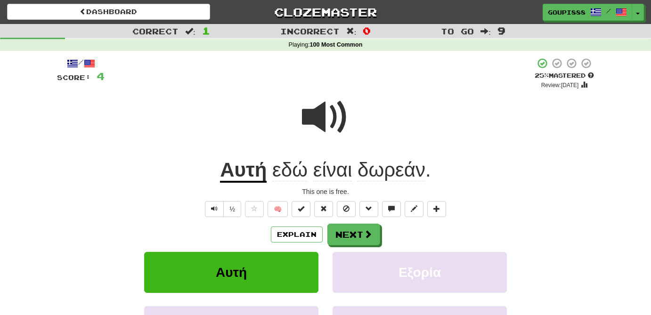
click at [327, 115] on span at bounding box center [325, 117] width 47 height 47
click at [359, 234] on button "Next" at bounding box center [354, 235] width 53 height 22
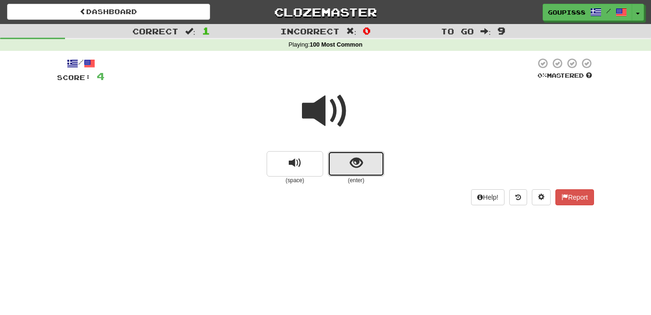
click at [348, 161] on button "show sentence" at bounding box center [356, 163] width 57 height 25
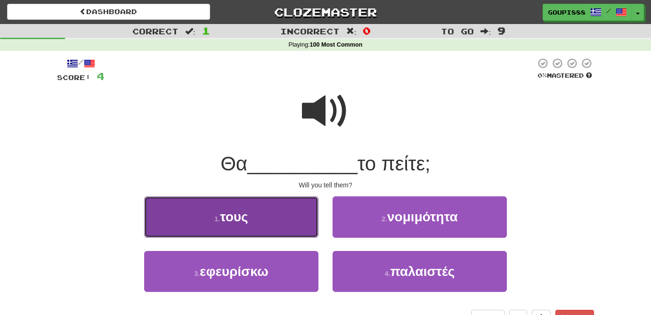
click at [254, 215] on button "1 . τους" at bounding box center [231, 216] width 174 height 41
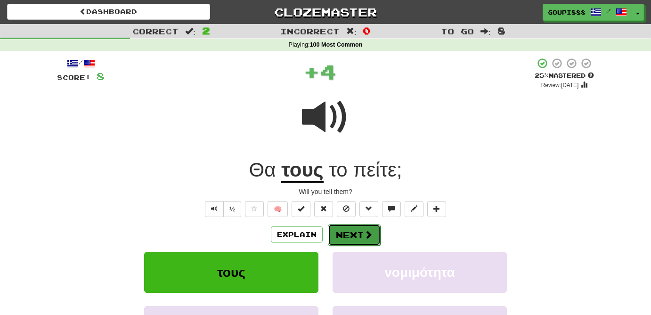
click at [374, 235] on button "Next" at bounding box center [354, 235] width 53 height 22
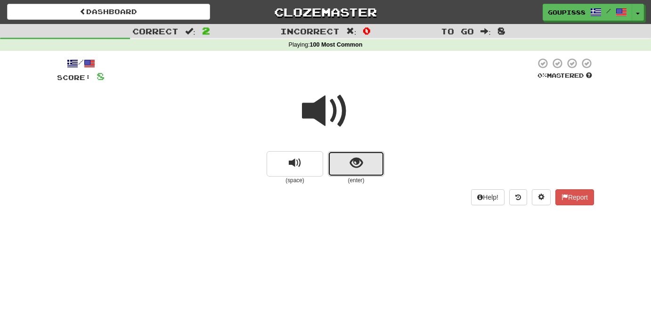
click at [365, 168] on button "show sentence" at bounding box center [356, 163] width 57 height 25
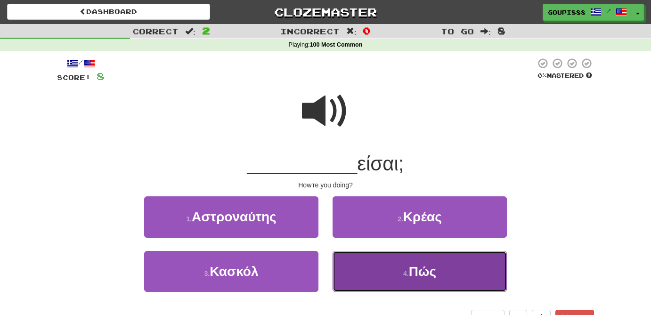
click at [421, 279] on button "4 . Πώς" at bounding box center [420, 271] width 174 height 41
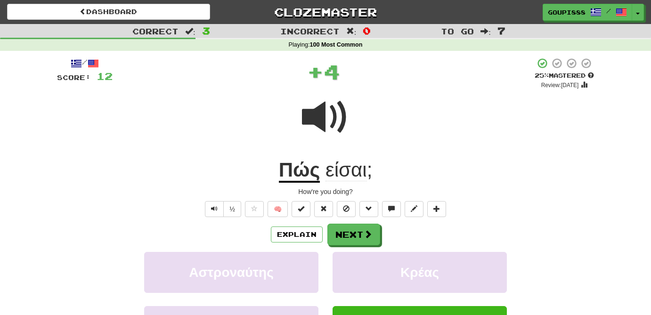
click at [300, 177] on u "Πώς" at bounding box center [299, 171] width 41 height 24
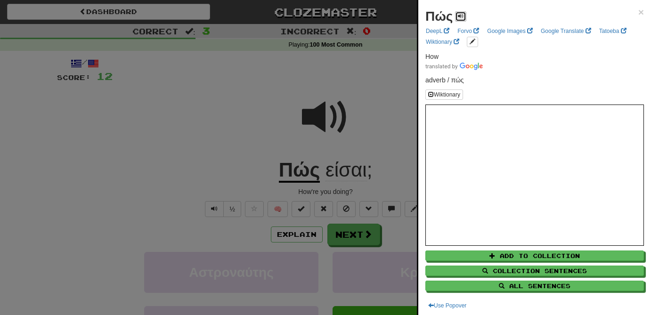
click at [459, 17] on span at bounding box center [461, 16] width 6 height 6
click at [224, 126] on div at bounding box center [325, 157] width 651 height 315
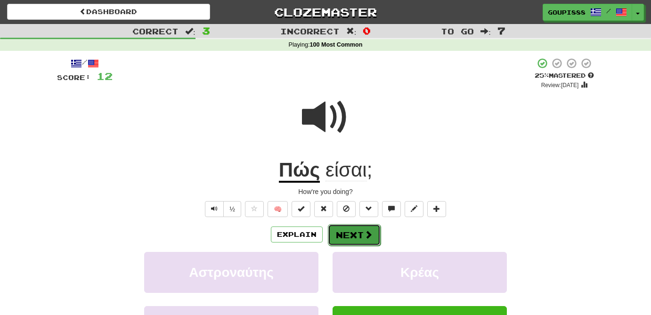
click at [370, 234] on span at bounding box center [368, 234] width 8 height 8
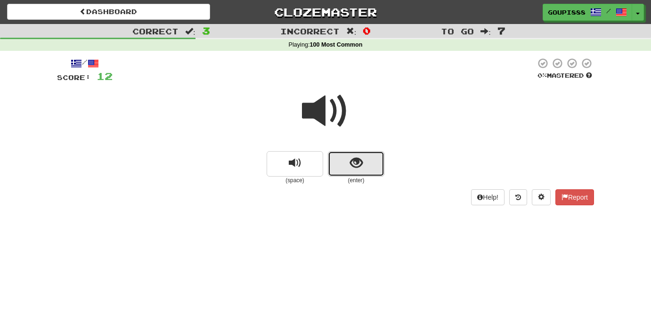
click at [356, 166] on span "show sentence" at bounding box center [356, 163] width 13 height 13
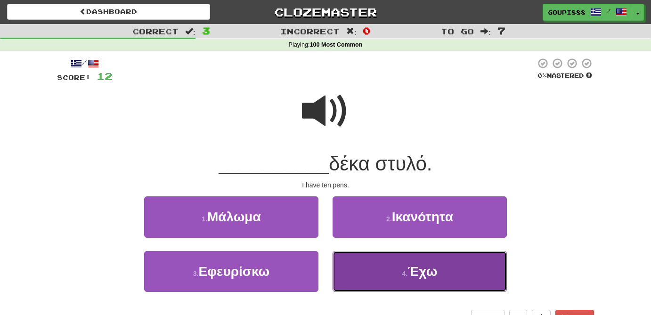
click at [423, 277] on span "Έχω" at bounding box center [422, 271] width 30 height 15
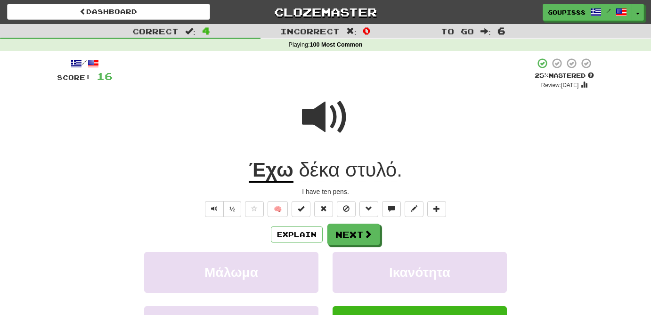
click at [374, 180] on span "στυλό" at bounding box center [370, 170] width 51 height 23
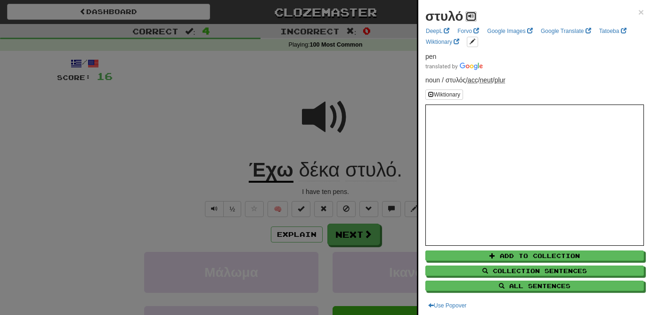
click at [470, 15] on span at bounding box center [471, 16] width 6 height 6
